Goal: Transaction & Acquisition: Obtain resource

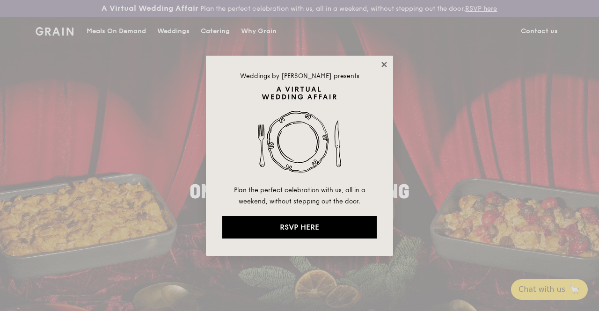
click at [382, 64] on icon at bounding box center [384, 64] width 8 height 8
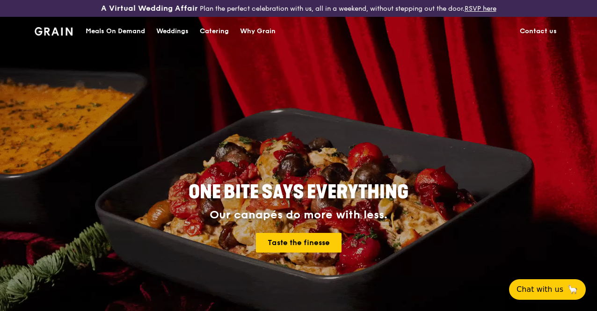
click at [214, 38] on div "Catering" at bounding box center [214, 31] width 29 height 28
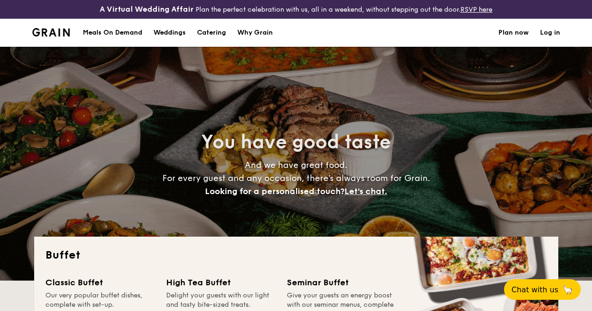
select select
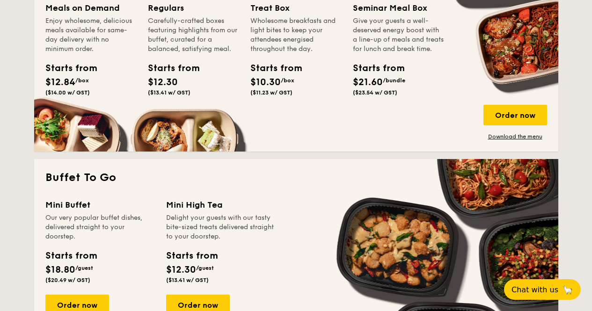
scroll to position [468, 0]
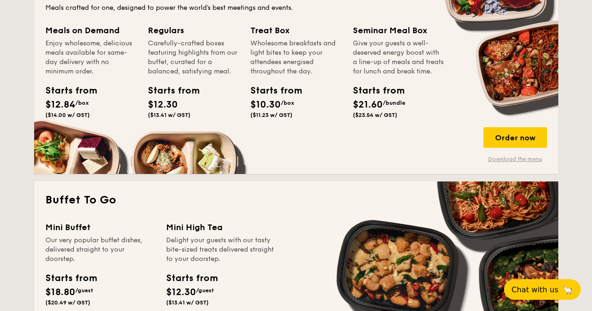
click at [504, 163] on link "Download the menu" at bounding box center [515, 158] width 64 height 7
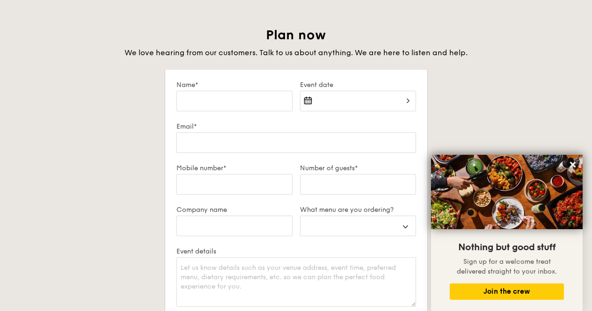
scroll to position [479, 0]
